Goal: Task Accomplishment & Management: Manage account settings

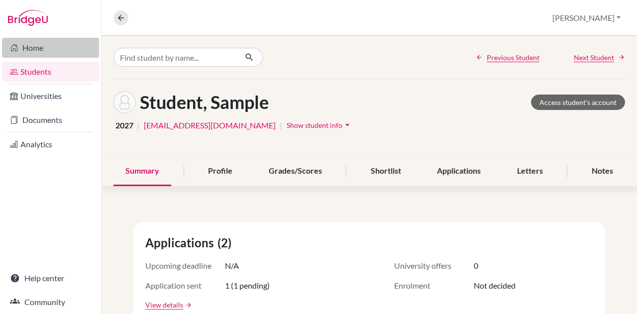
click at [37, 50] on link "Home" at bounding box center [50, 48] width 97 height 20
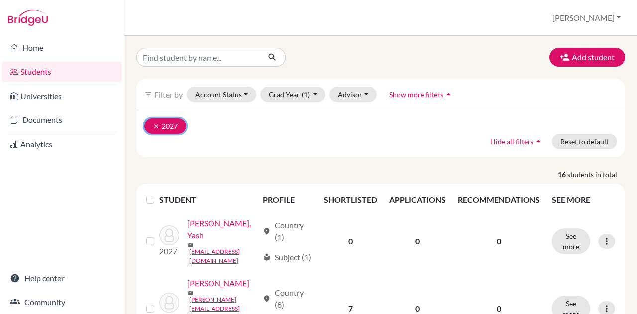
click at [157, 125] on icon "clear" at bounding box center [156, 126] width 7 height 7
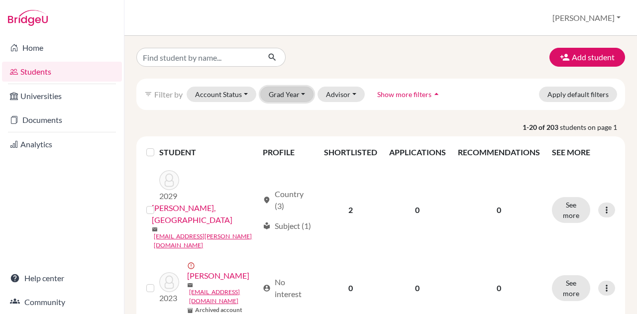
click at [277, 93] on button "Grad Year" at bounding box center [287, 94] width 54 height 15
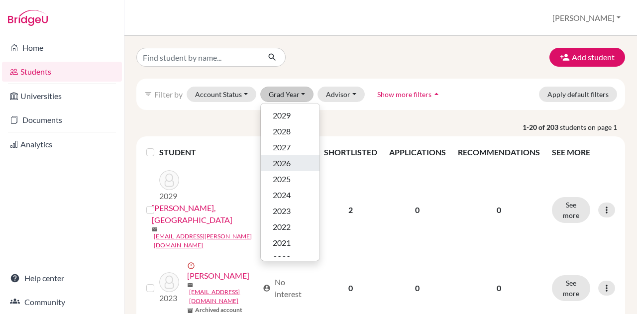
click at [277, 157] on span "2026" at bounding box center [282, 163] width 18 height 12
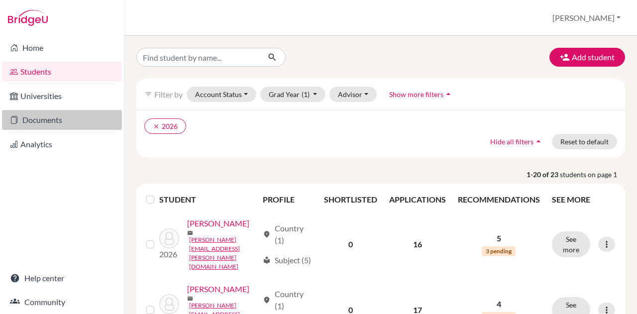
click at [23, 124] on link "Documents" at bounding box center [62, 120] width 120 height 20
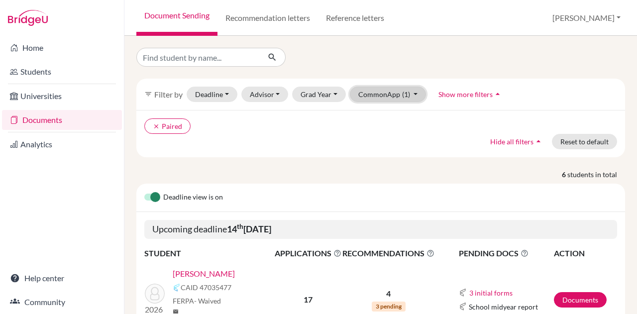
click at [368, 93] on button "CommonApp (1)" at bounding box center [388, 94] width 77 height 15
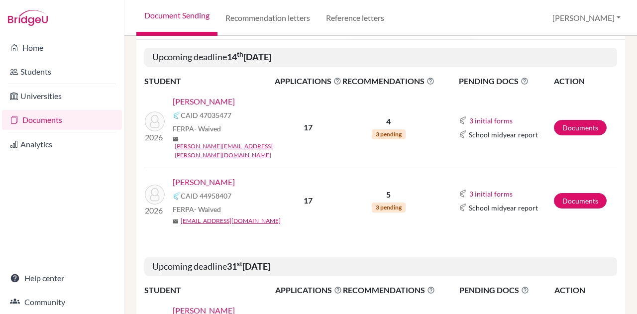
scroll to position [173, 0]
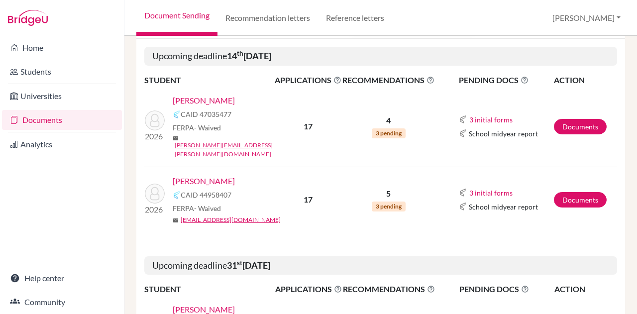
click at [214, 98] on link "[PERSON_NAME]" at bounding box center [204, 101] width 62 height 12
click at [197, 175] on link "Varde, Athena" at bounding box center [204, 181] width 62 height 12
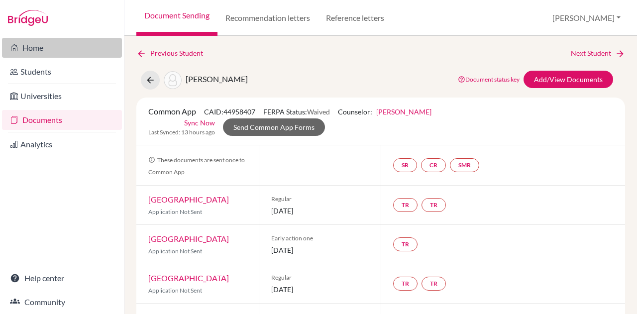
click at [38, 45] on link "Home" at bounding box center [62, 48] width 120 height 20
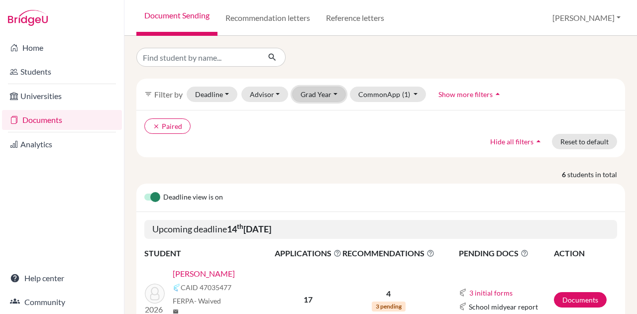
click at [319, 91] on button "Grad Year" at bounding box center [319, 94] width 54 height 15
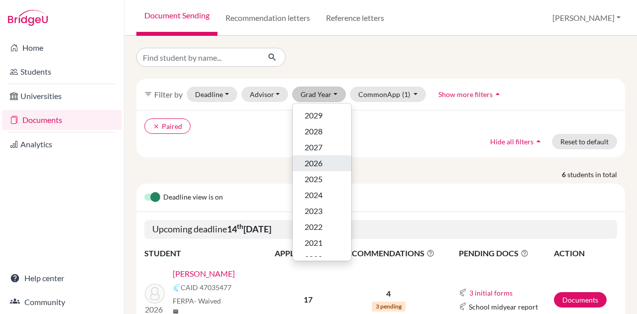
click at [312, 163] on span "2026" at bounding box center [314, 163] width 18 height 12
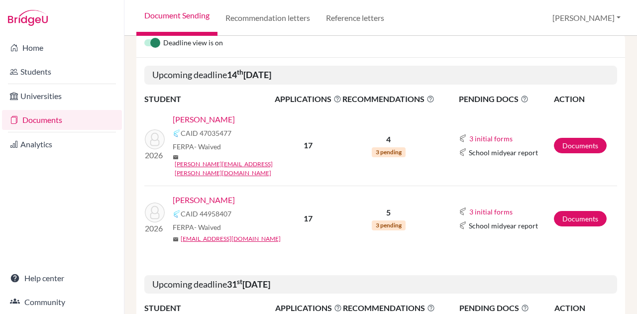
scroll to position [155, 0]
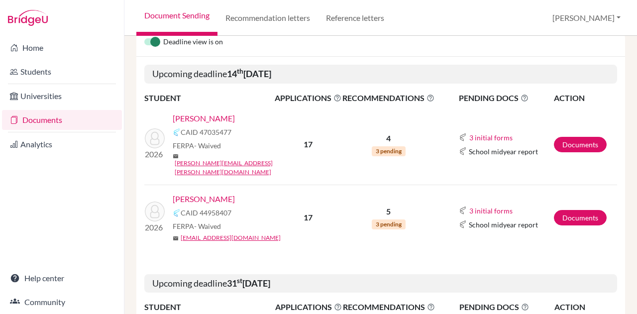
click at [210, 193] on link "Varde, Athena" at bounding box center [204, 199] width 62 height 12
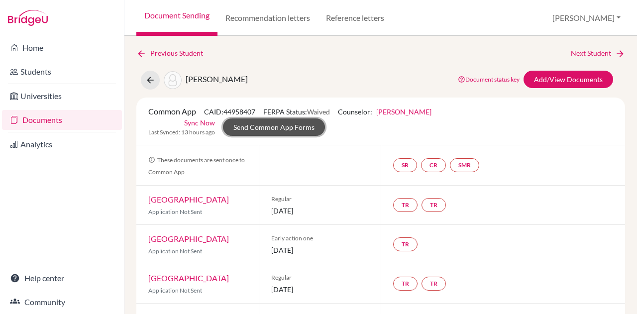
click at [296, 122] on link "Send Common App Forms" at bounding box center [274, 126] width 102 height 17
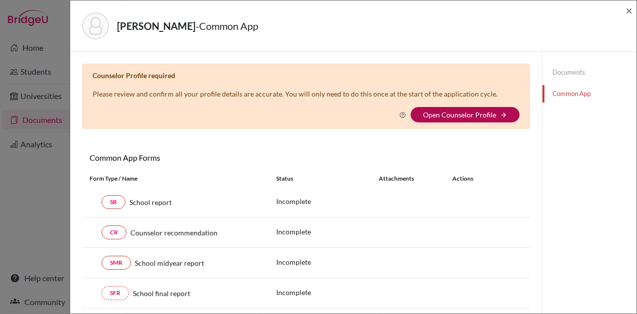
click at [438, 113] on link "Open Counselor Profile" at bounding box center [459, 114] width 73 height 8
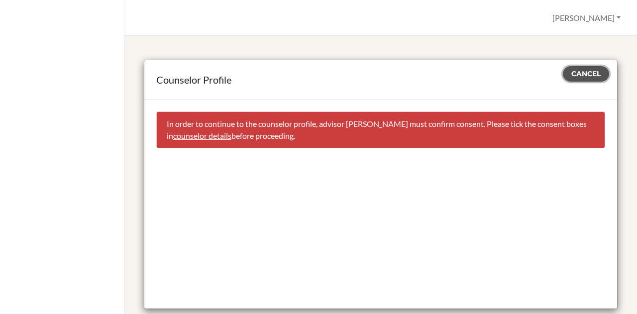
click at [583, 71] on span "Cancel" at bounding box center [585, 73] width 29 height 9
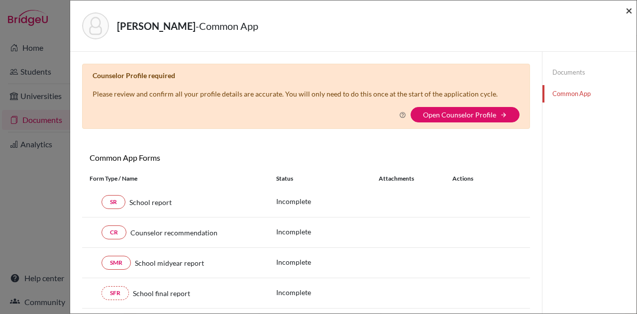
click at [630, 10] on span "×" at bounding box center [629, 10] width 7 height 14
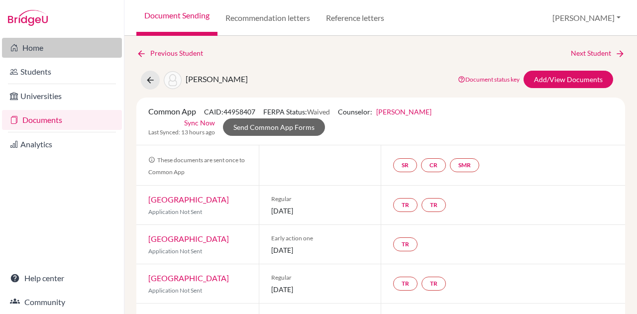
click at [41, 54] on link "Home" at bounding box center [62, 48] width 120 height 20
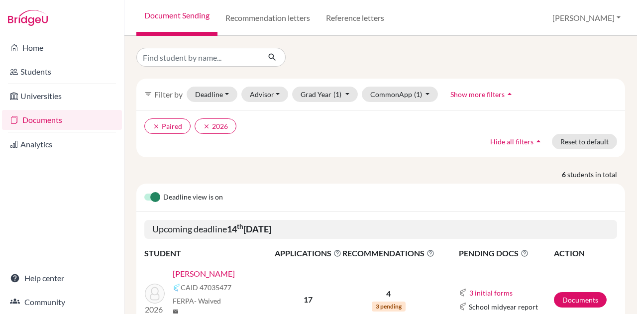
scroll to position [192, 0]
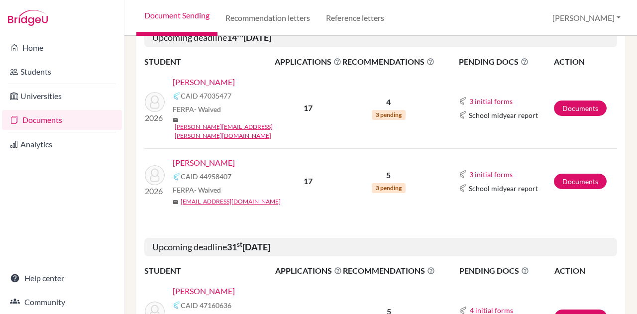
click at [208, 157] on link "[PERSON_NAME]" at bounding box center [204, 163] width 62 height 12
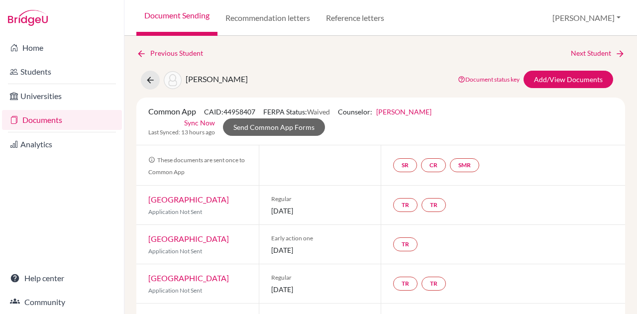
click at [393, 112] on link "[PERSON_NAME]" at bounding box center [403, 111] width 55 height 8
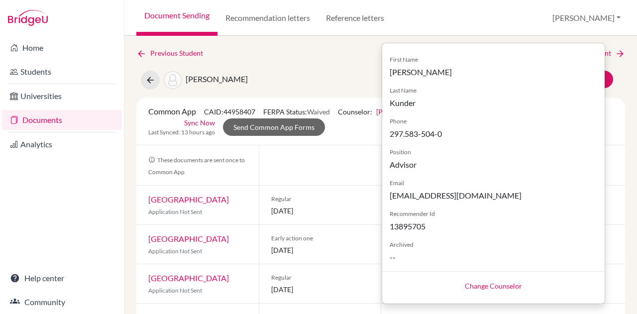
click at [491, 285] on link "Change Counselor" at bounding box center [493, 286] width 57 height 8
select select "263979"
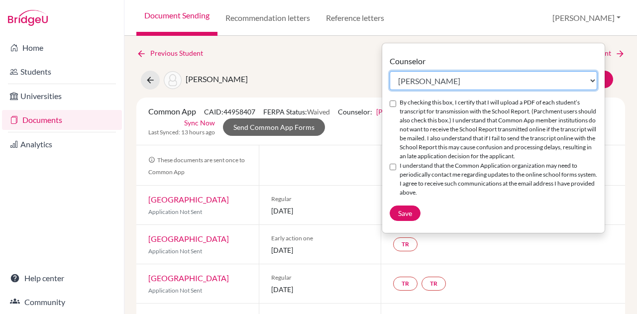
click at [563, 82] on select "Select counselor [PERSON_NAME] Nurkis de [PERSON_NAME] [PERSON_NAME] Duduk [PER…" at bounding box center [494, 80] width 208 height 19
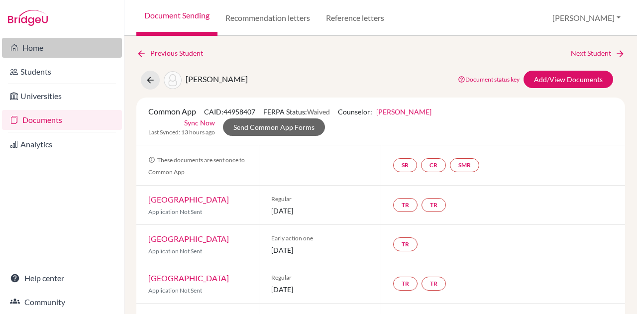
click at [47, 47] on link "Home" at bounding box center [62, 48] width 120 height 20
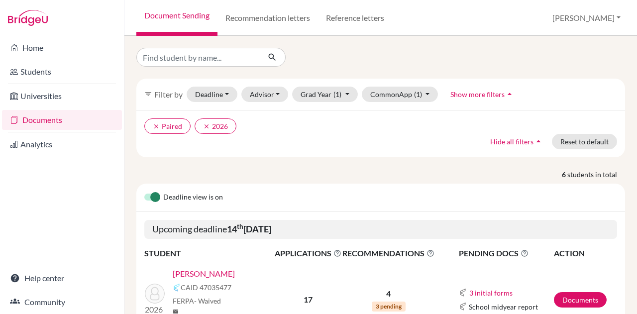
scroll to position [171, 0]
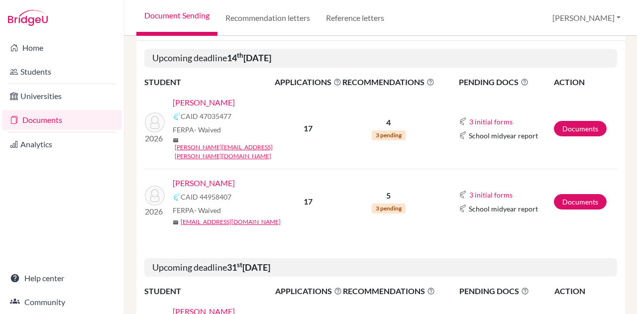
click at [203, 177] on link "[PERSON_NAME]" at bounding box center [204, 183] width 62 height 12
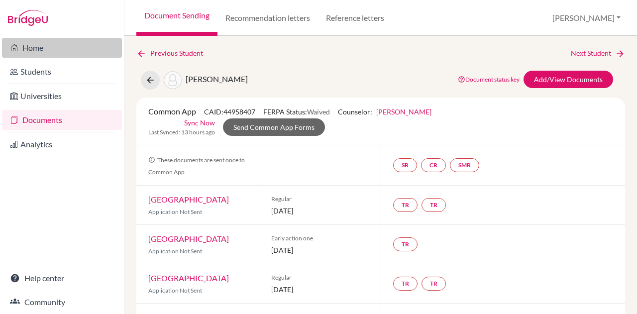
click at [40, 49] on link "Home" at bounding box center [62, 48] width 120 height 20
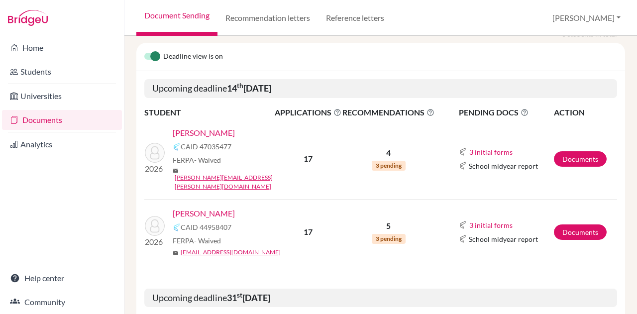
scroll to position [141, 0]
click at [211, 207] on link "[PERSON_NAME]" at bounding box center [204, 213] width 62 height 12
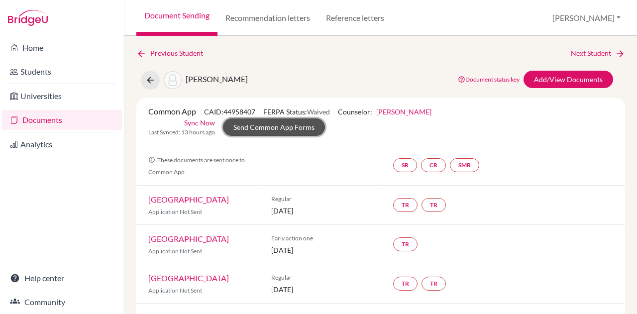
click at [310, 126] on link "Send Common App Forms" at bounding box center [274, 126] width 102 height 17
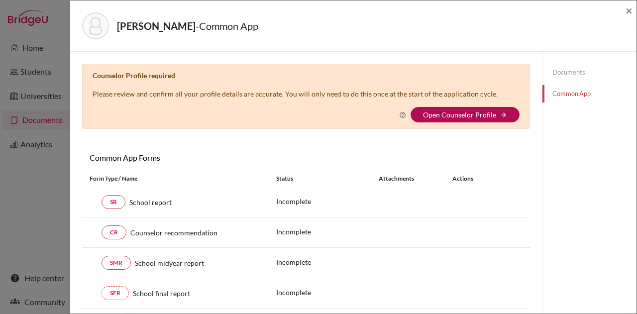
click at [454, 117] on link "Open Counselor Profile" at bounding box center [459, 114] width 73 height 8
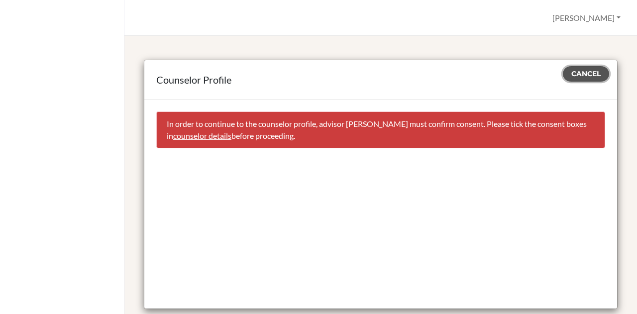
click at [581, 75] on span "Cancel" at bounding box center [585, 73] width 29 height 9
click at [573, 69] on button "Cancel" at bounding box center [586, 73] width 46 height 15
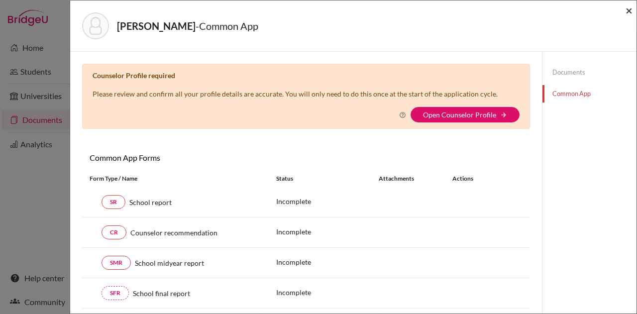
click at [630, 7] on span "×" at bounding box center [629, 10] width 7 height 14
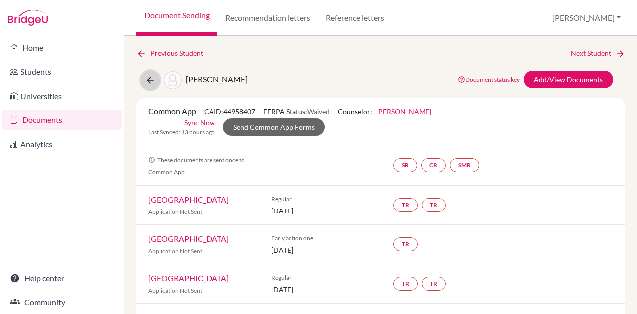
click at [147, 82] on icon at bounding box center [150, 80] width 10 height 10
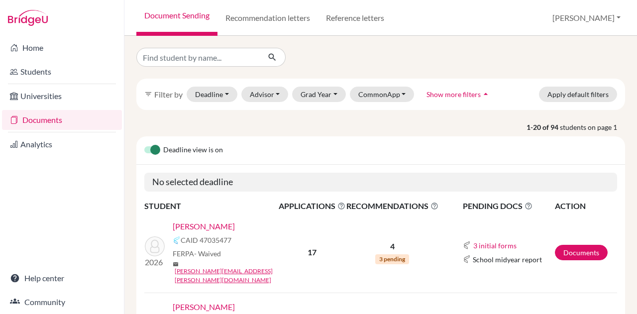
click at [222, 225] on link "[PERSON_NAME]" at bounding box center [204, 226] width 62 height 12
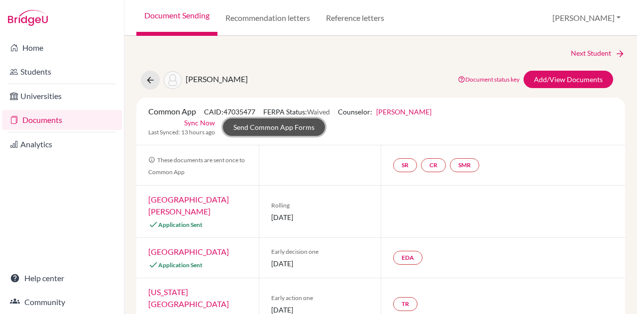
click at [304, 124] on link "Send Common App Forms" at bounding box center [274, 126] width 102 height 17
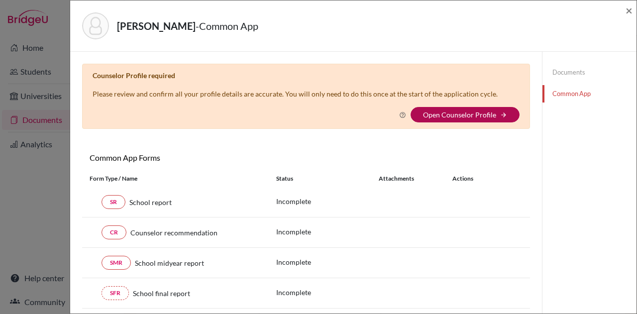
click at [442, 115] on link "Open Counselor Profile" at bounding box center [459, 114] width 73 height 8
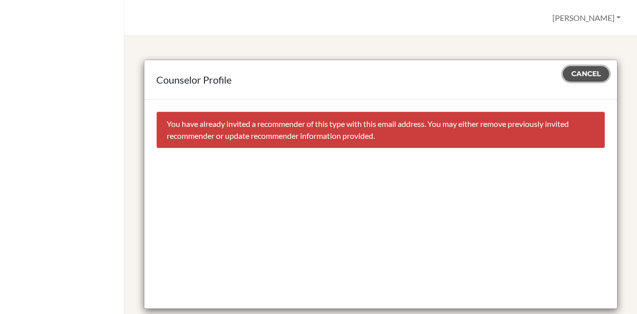
click at [579, 72] on span "Cancel" at bounding box center [585, 73] width 29 height 9
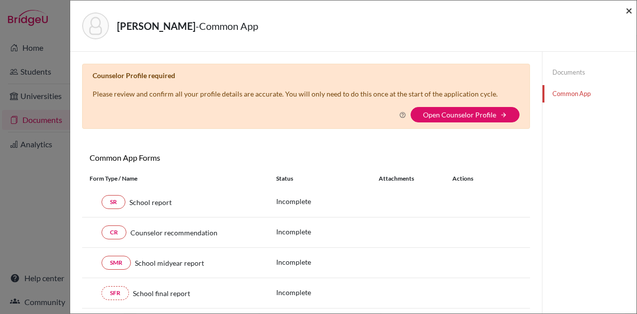
click at [629, 12] on span "×" at bounding box center [629, 10] width 7 height 14
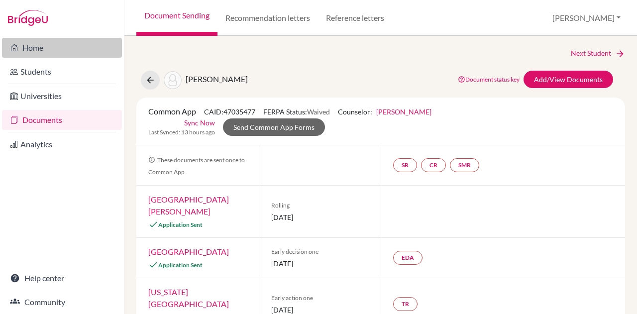
click at [19, 49] on link "Home" at bounding box center [62, 48] width 120 height 20
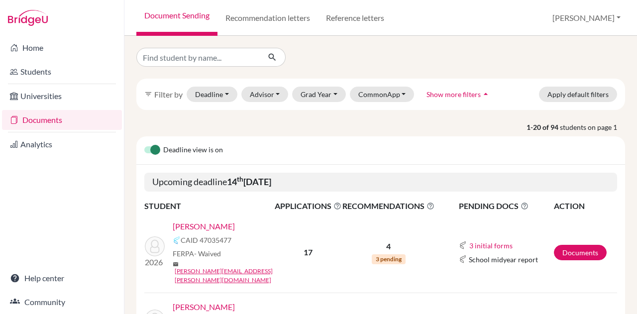
click at [212, 223] on link "[PERSON_NAME]" at bounding box center [204, 226] width 62 height 12
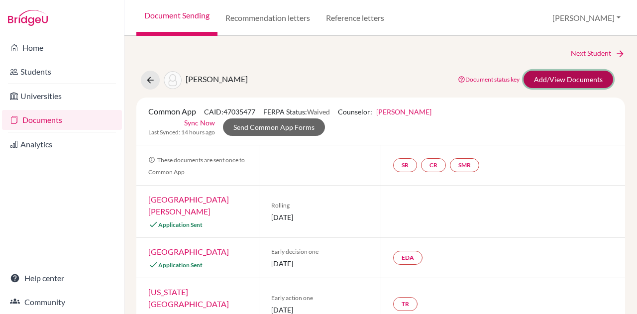
click at [567, 79] on link "Add/View Documents" at bounding box center [569, 79] width 90 height 17
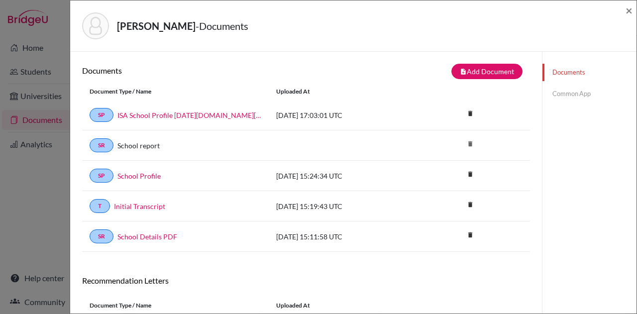
click at [557, 89] on link "Common App" at bounding box center [589, 93] width 94 height 17
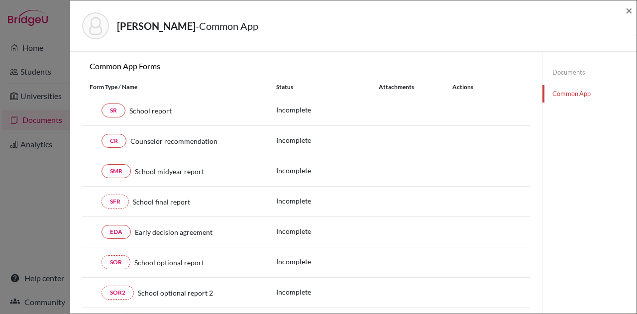
scroll to position [92, 0]
click at [626, 7] on span "×" at bounding box center [629, 10] width 7 height 14
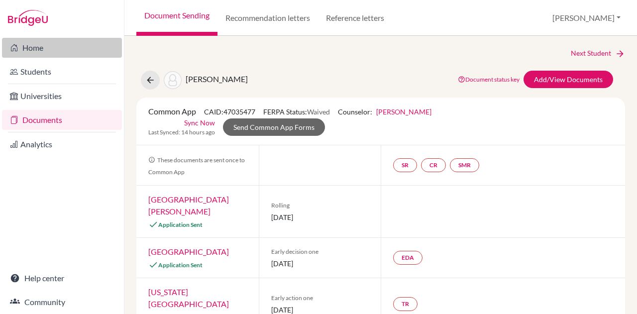
click at [31, 43] on link "Home" at bounding box center [62, 48] width 120 height 20
